Goal: Information Seeking & Learning: Find specific page/section

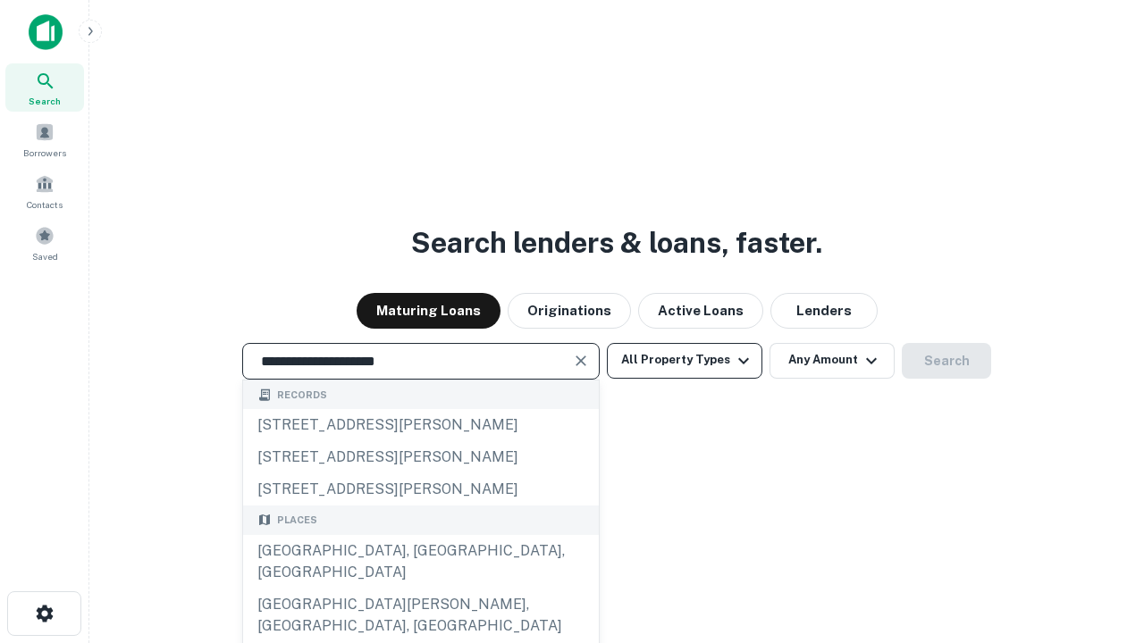
click at [420, 589] on div "[GEOGRAPHIC_DATA], [GEOGRAPHIC_DATA], [GEOGRAPHIC_DATA]" at bounding box center [421, 562] width 356 height 54
click at [685, 360] on button "All Property Types" at bounding box center [684, 361] width 155 height 36
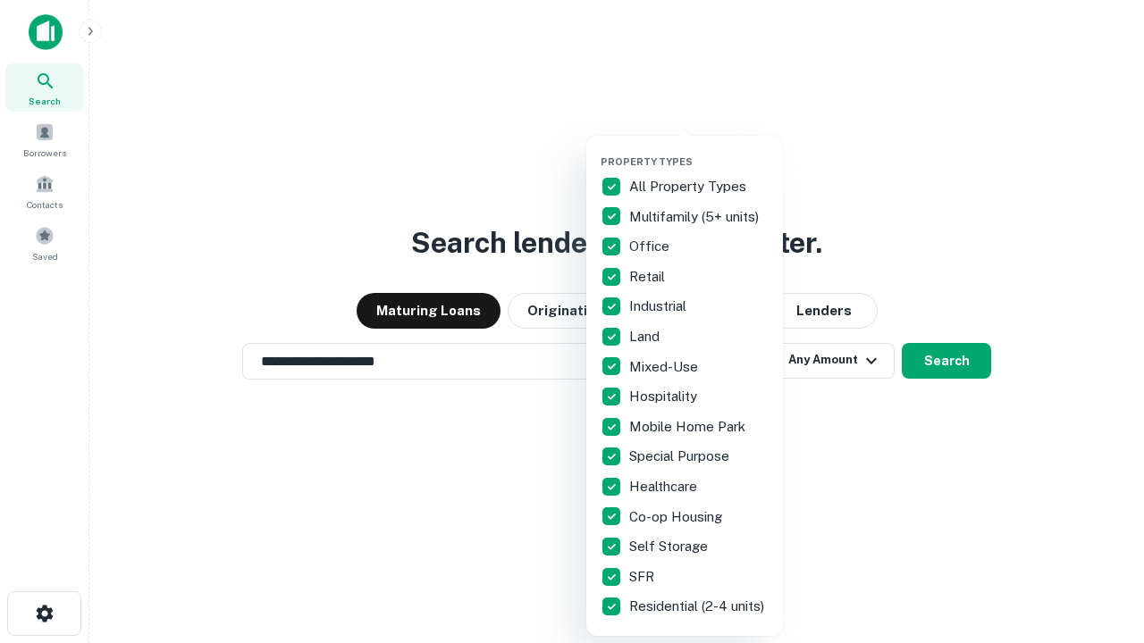
type input "**********"
click at [699, 150] on button "button" at bounding box center [699, 150] width 197 height 1
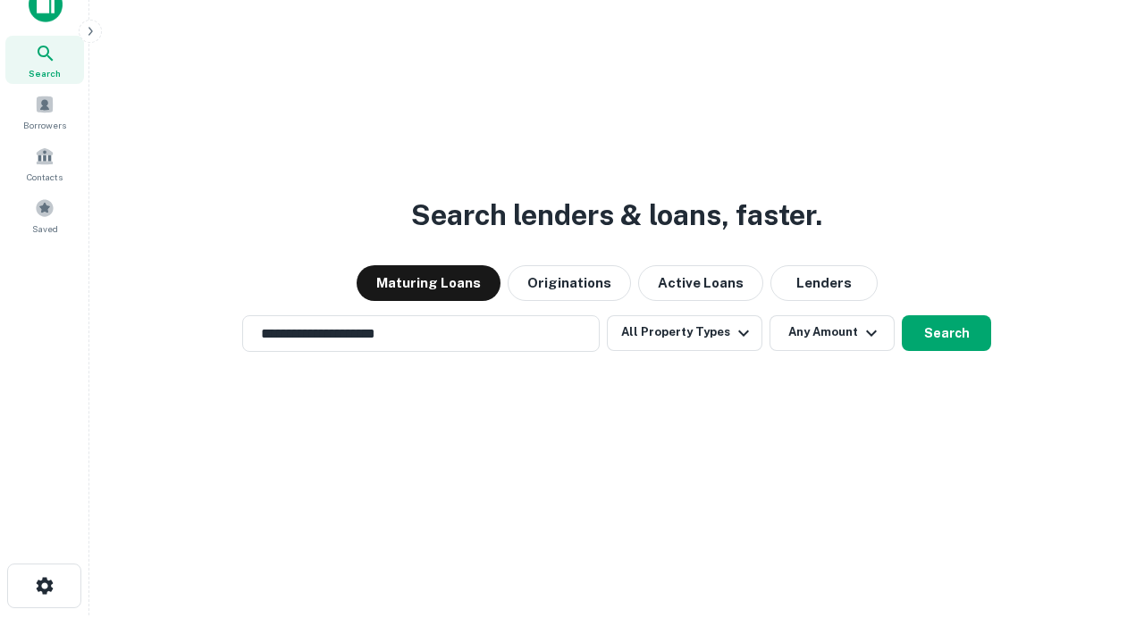
scroll to position [11, 215]
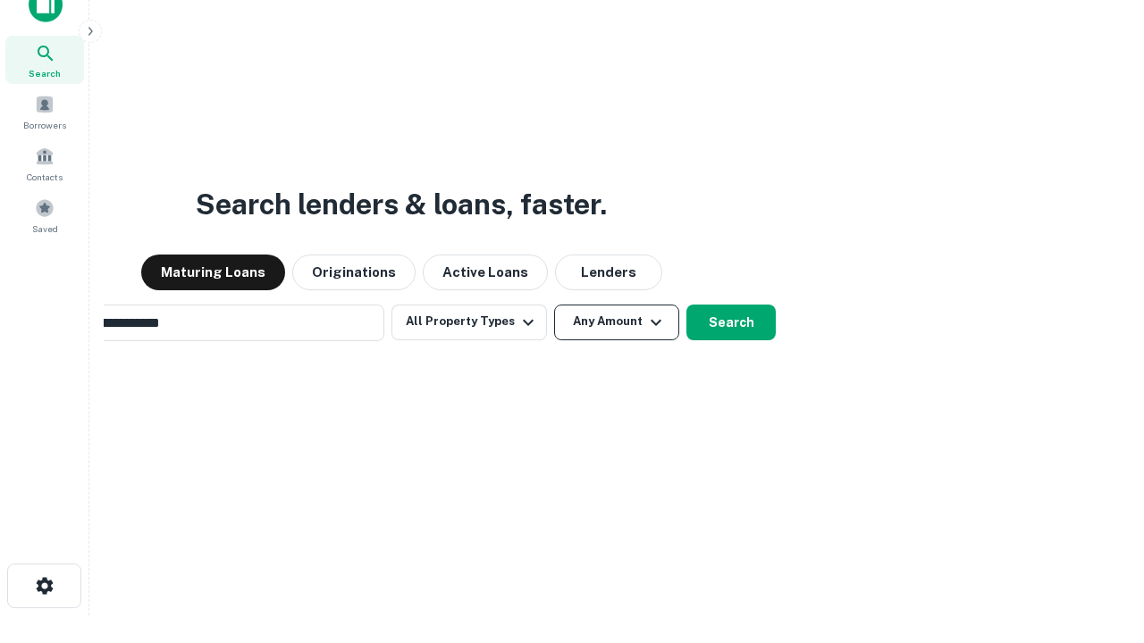
click at [554, 305] on button "Any Amount" at bounding box center [616, 323] width 125 height 36
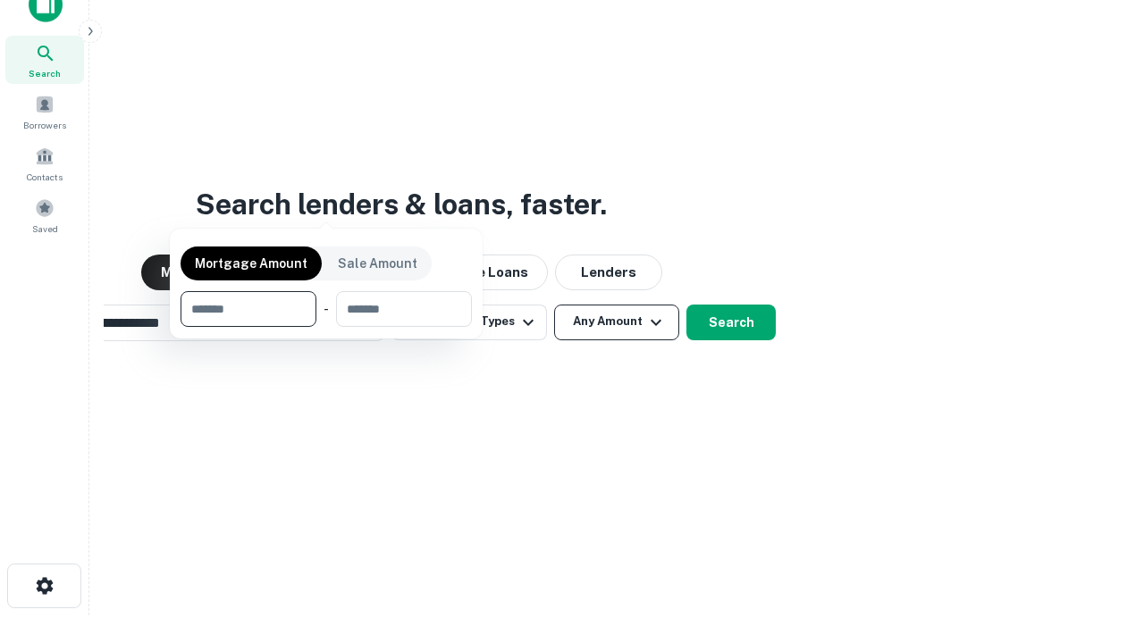
scroll to position [129, 506]
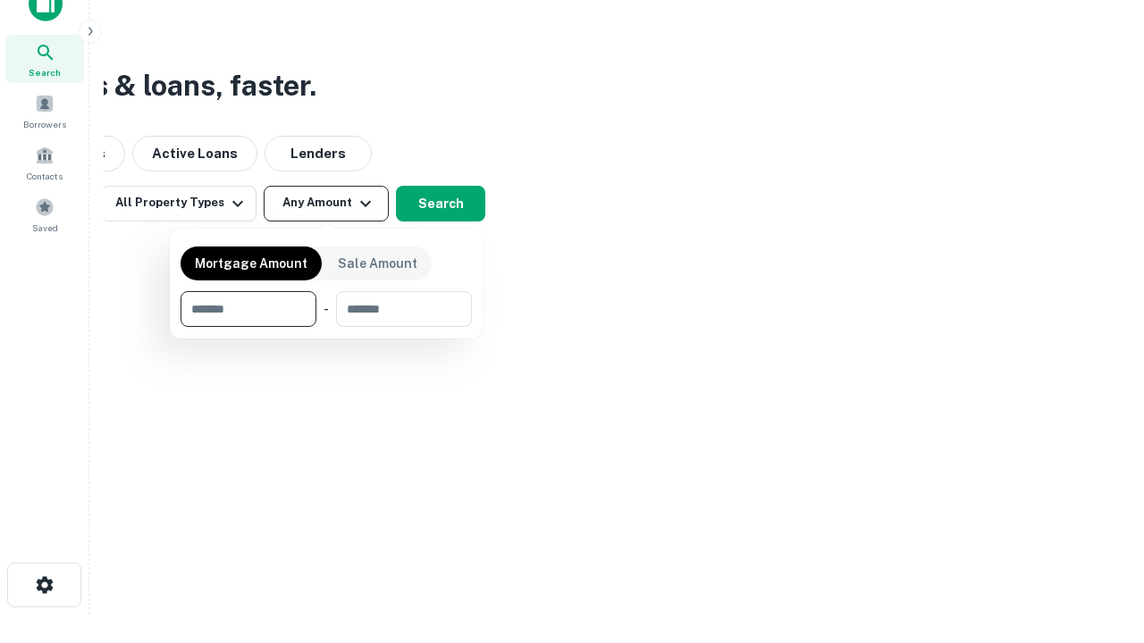
type input "*******"
click at [326, 327] on button "button" at bounding box center [326, 327] width 291 height 1
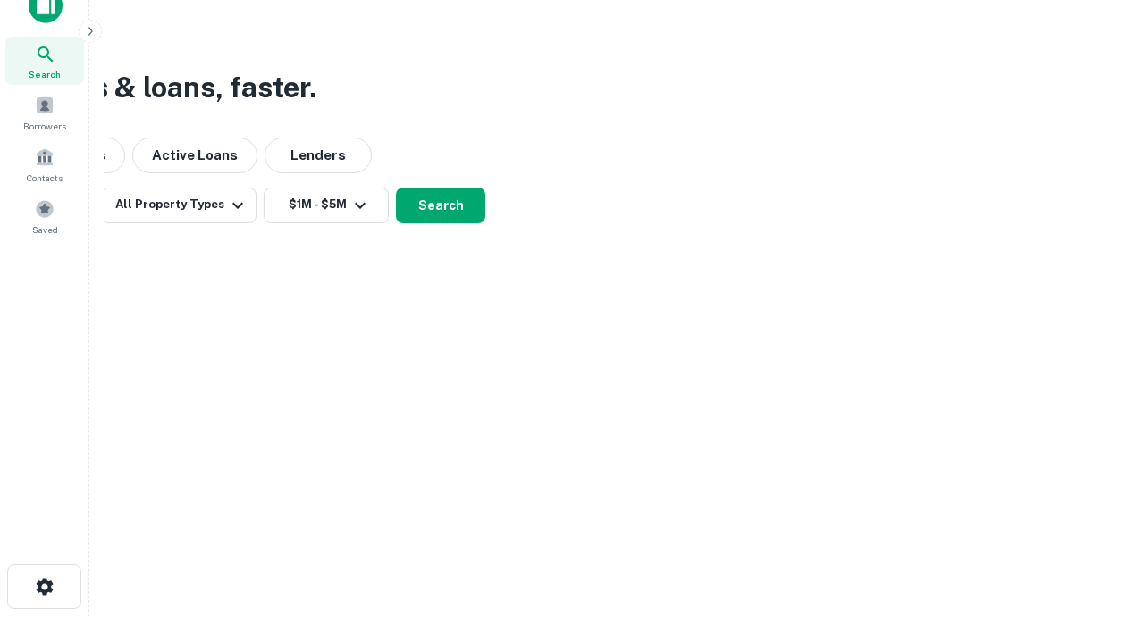
scroll to position [11, 330]
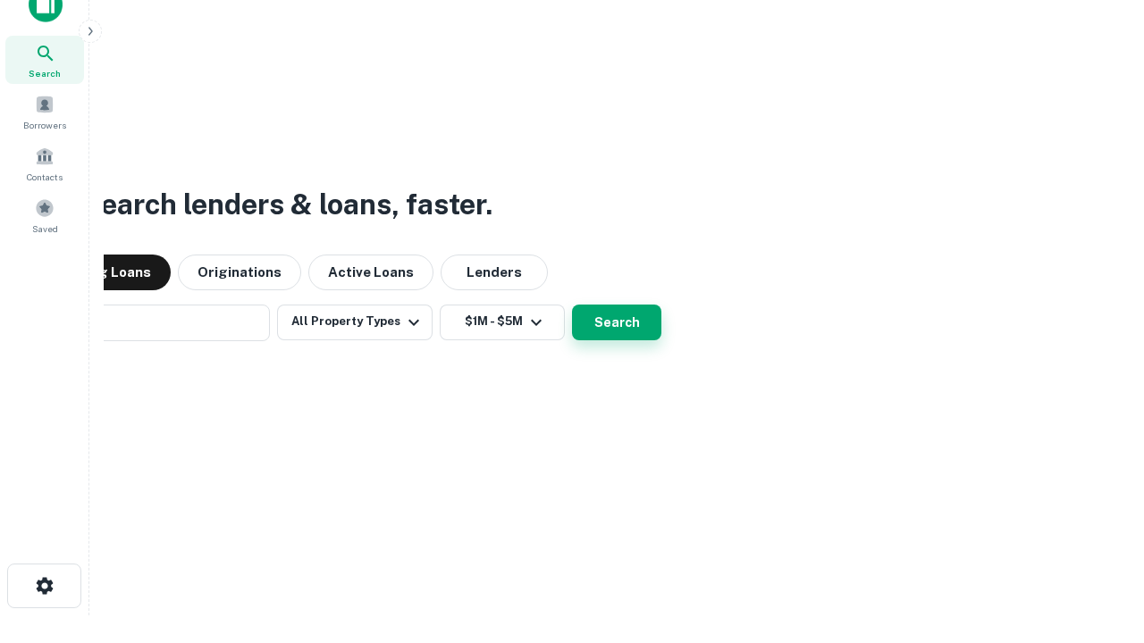
click at [572, 305] on button "Search" at bounding box center [616, 323] width 89 height 36
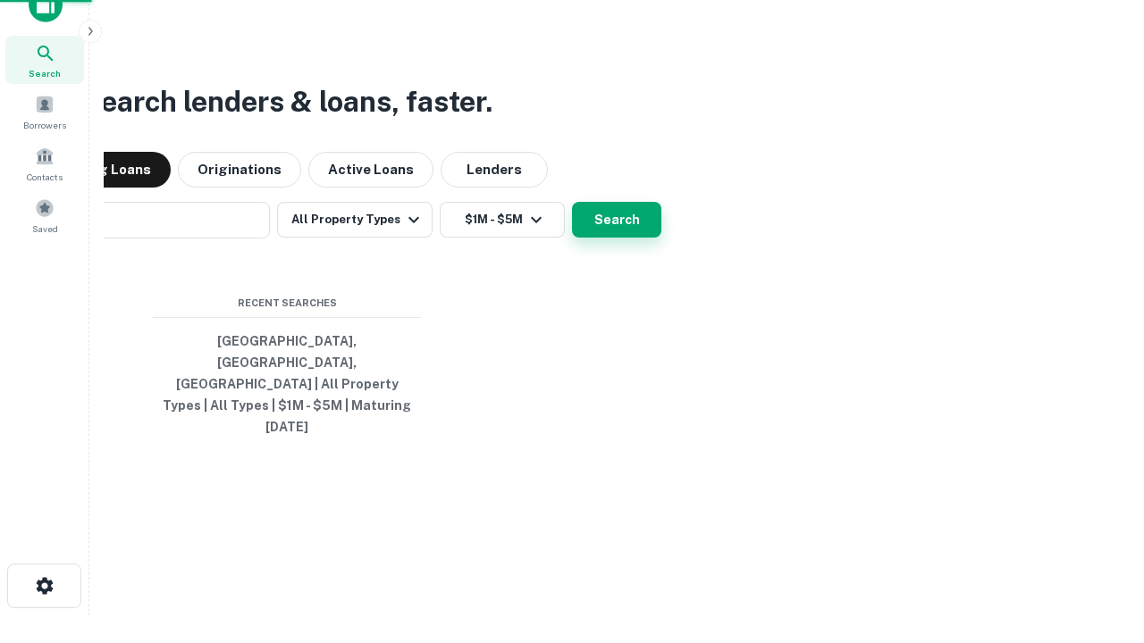
scroll to position [47, 506]
